Goal: Contribute content

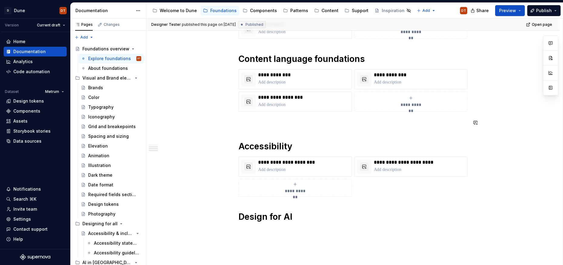
scroll to position [358, 0]
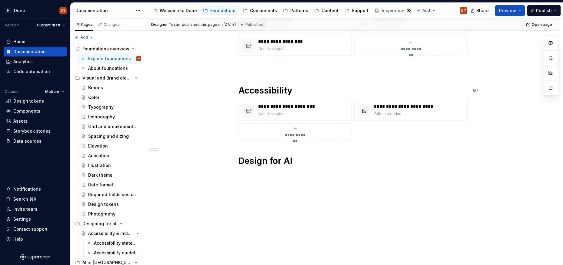
click at [237, 76] on div "**********" at bounding box center [353, 6] width 414 height 518
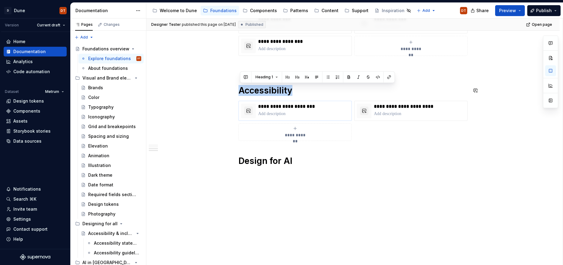
drag, startPoint x: 240, startPoint y: 89, endPoint x: 283, endPoint y: 102, distance: 44.8
drag, startPoint x: 233, startPoint y: 90, endPoint x: 235, endPoint y: 93, distance: 3.5
click at [233, 90] on span at bounding box center [232, 90] width 5 height 8
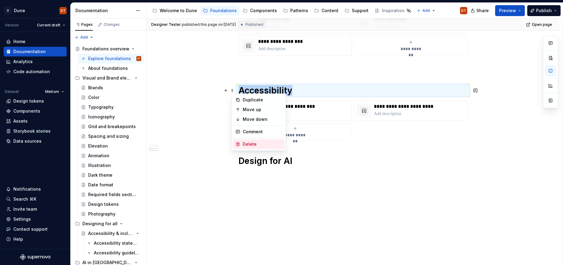
click at [246, 143] on div "Delete" at bounding box center [262, 144] width 39 height 6
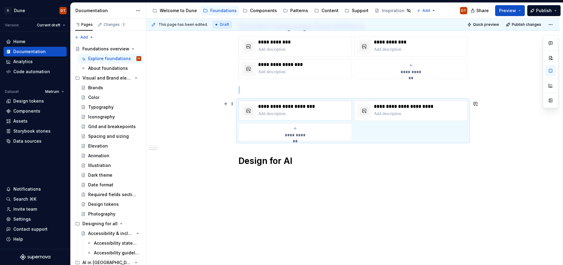
scroll to position [335, 0]
type textarea "*"
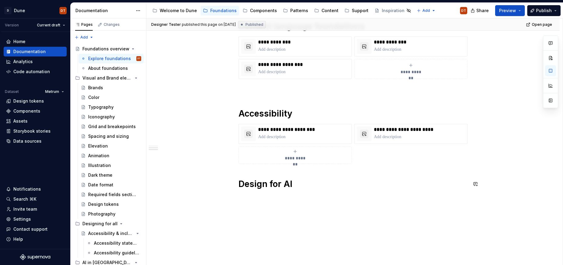
drag, startPoint x: 306, startPoint y: 193, endPoint x: 302, endPoint y: 194, distance: 4.4
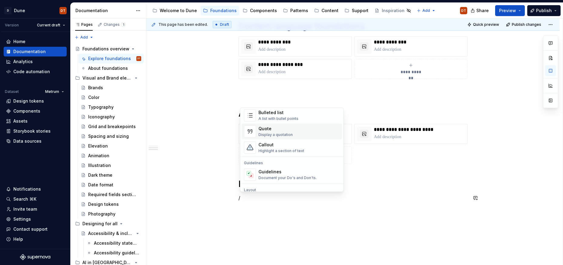
scroll to position [124, 0]
click at [261, 145] on div "Callout" at bounding box center [282, 143] width 46 height 6
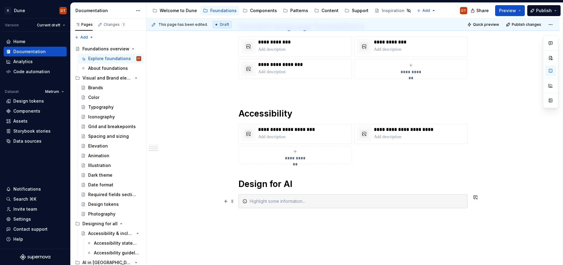
click at [268, 200] on div at bounding box center [357, 201] width 214 height 6
drag, startPoint x: 310, startPoint y: 228, endPoint x: 300, endPoint y: 226, distance: 9.5
click at [310, 228] on div "**********" at bounding box center [353, 32] width 414 height 525
click at [233, 200] on span at bounding box center [232, 201] width 5 height 8
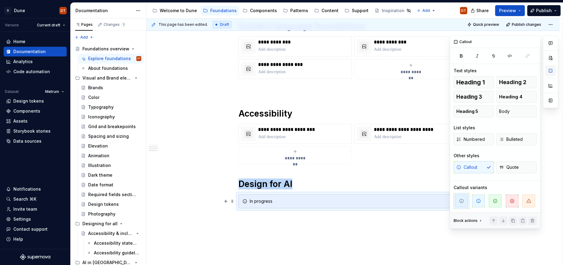
click at [551, 73] on button "button" at bounding box center [550, 70] width 11 height 11
click at [530, 200] on icon "button" at bounding box center [529, 200] width 5 height 5
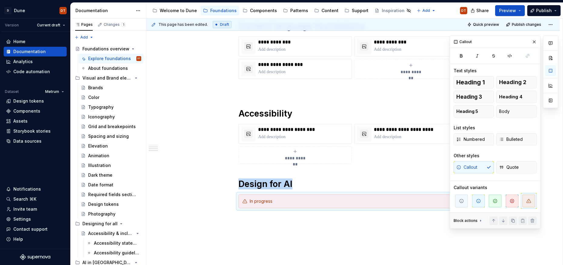
click at [394, 238] on div "**********" at bounding box center [353, 39] width 414 height 539
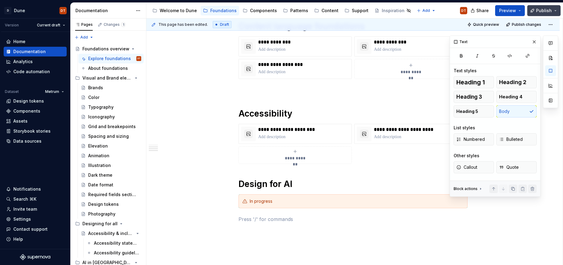
click at [542, 10] on span "Publish" at bounding box center [544, 11] width 16 height 6
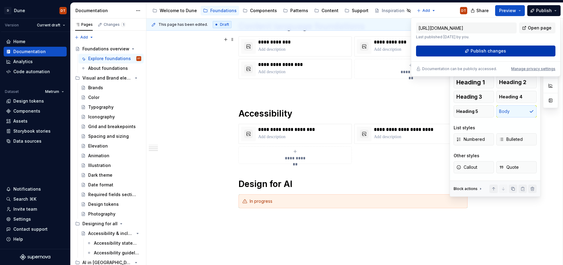
click at [486, 51] on span "Publish changes" at bounding box center [488, 51] width 35 height 6
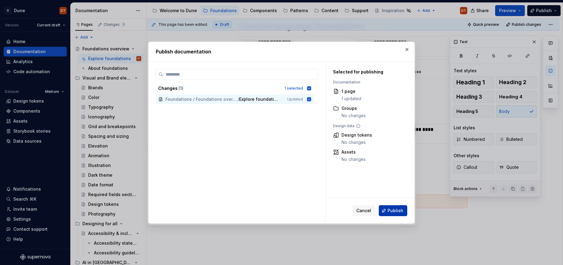
click at [392, 208] on span "Publish" at bounding box center [396, 210] width 16 height 6
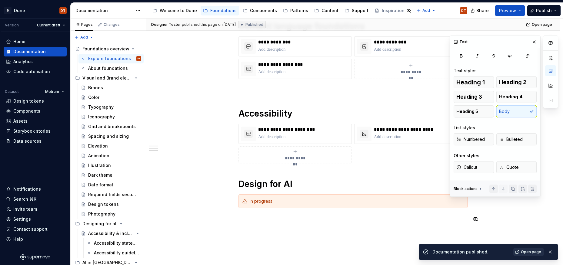
click at [530, 252] on span "Open page" at bounding box center [531, 251] width 20 height 5
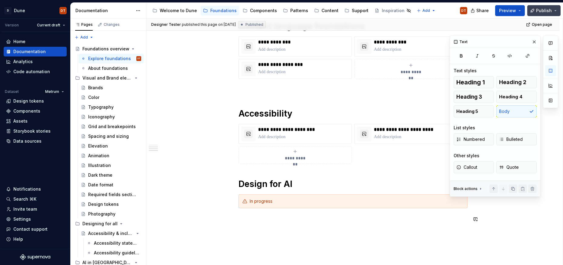
click at [555, 9] on button "Publish" at bounding box center [544, 10] width 33 height 11
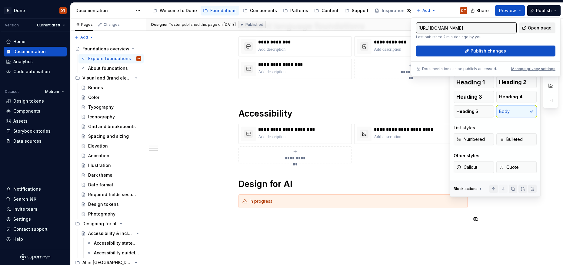
click at [537, 27] on span "Open page" at bounding box center [540, 28] width 24 height 6
type textarea "*"
